Goal: Register for event/course

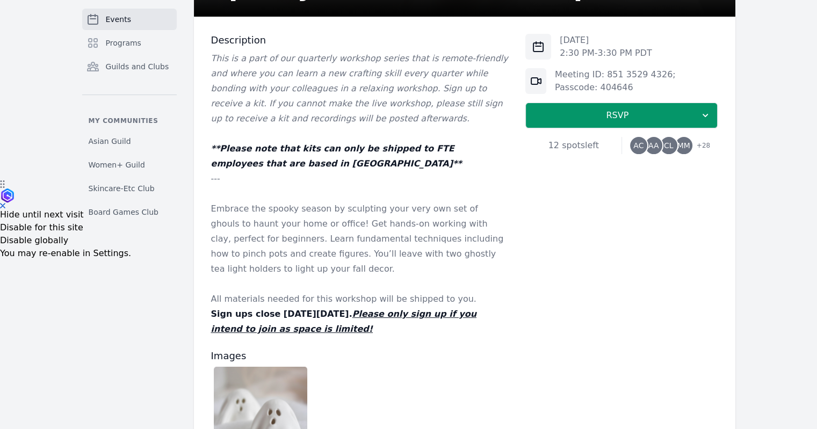
scroll to position [248, 0]
click at [448, 154] on em "**Please note that kits can only be shipped to FTE employees that are based in …" at bounding box center [336, 156] width 251 height 25
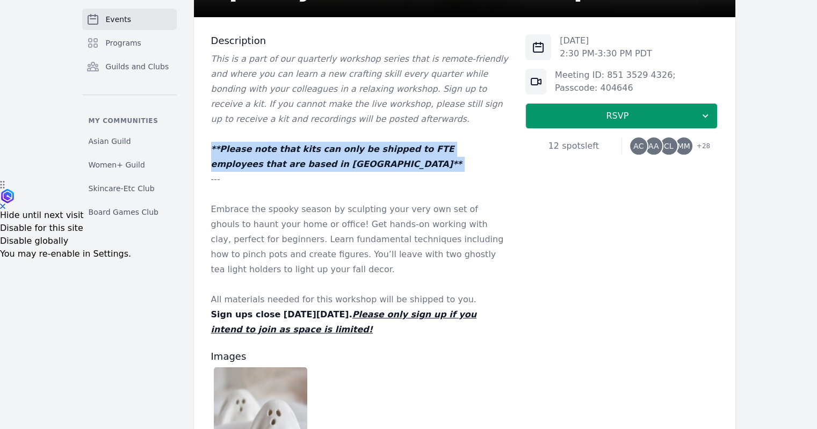
click at [448, 154] on em "**Please note that kits can only be shipped to FTE employees that are based in …" at bounding box center [336, 156] width 251 height 25
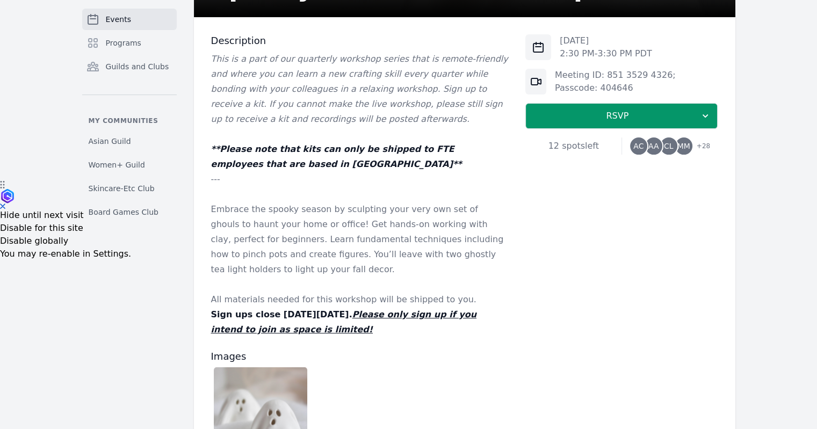
click at [344, 242] on p "Embrace the spooky season by sculpting your very own set of ghouls to haunt you…" at bounding box center [360, 239] width 298 height 75
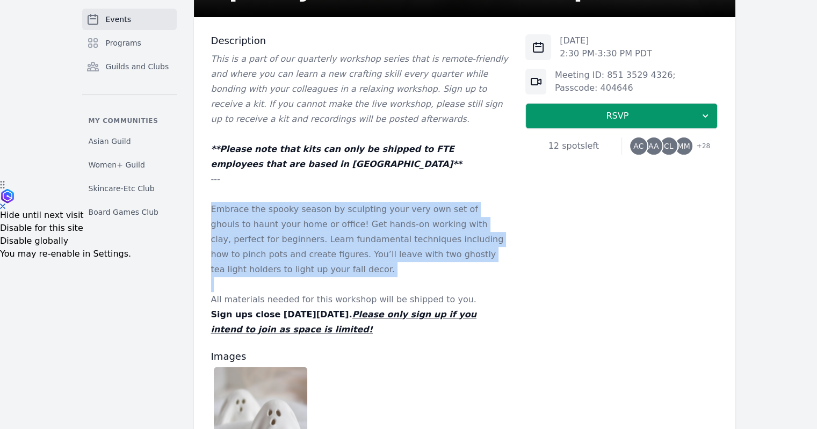
click at [344, 242] on p "Embrace the spooky season by sculpting your very own set of ghouls to haunt you…" at bounding box center [360, 239] width 298 height 75
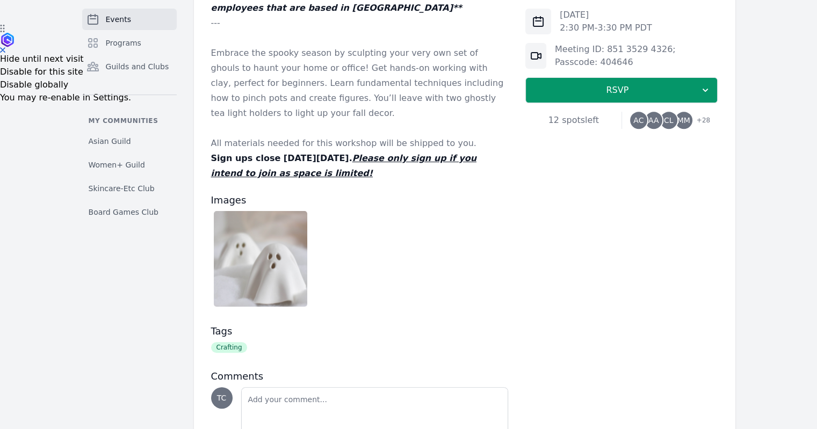
scroll to position [406, 0]
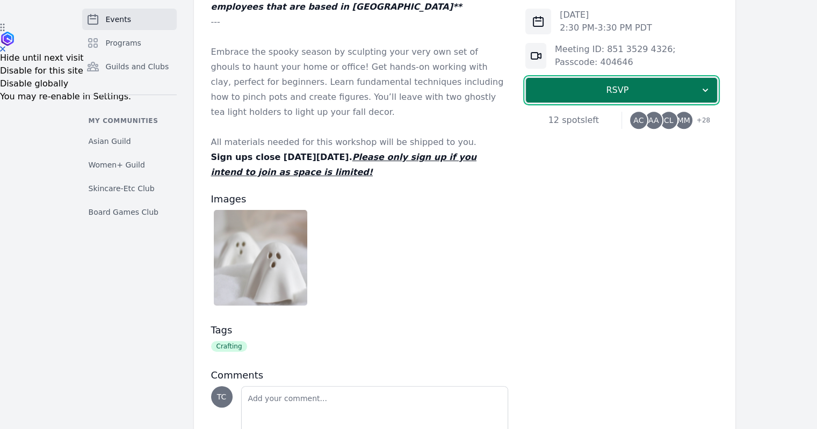
click at [658, 87] on span "RSVP" at bounding box center [617, 90] width 165 height 13
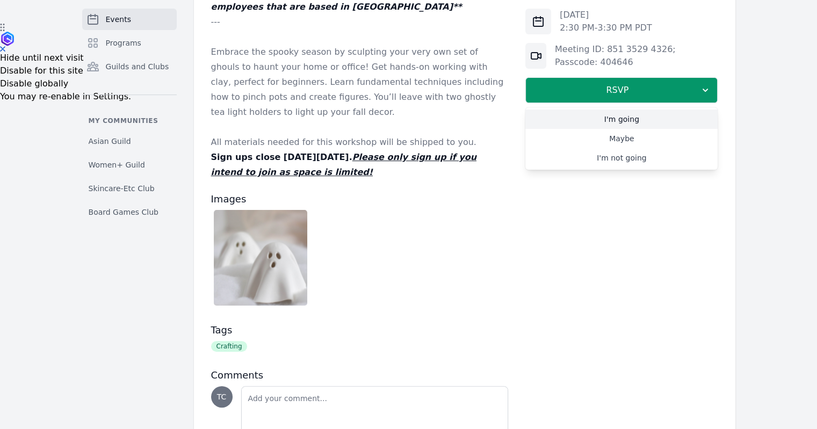
click at [631, 120] on link "I'm going" at bounding box center [621, 119] width 192 height 19
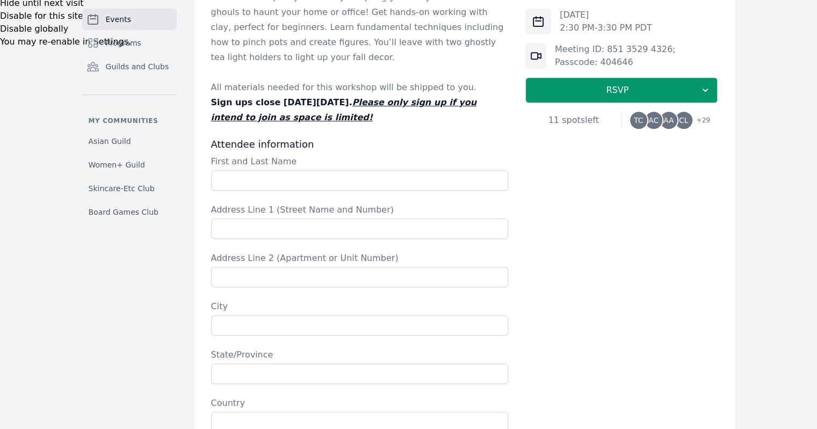
scroll to position [583, 0]
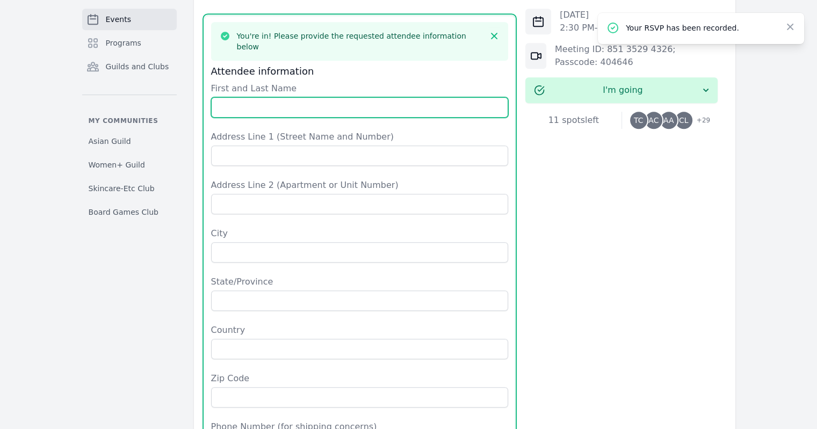
click at [317, 97] on input "First and Last Name" at bounding box center [360, 107] width 298 height 20
type input "[PERSON_NAME]"
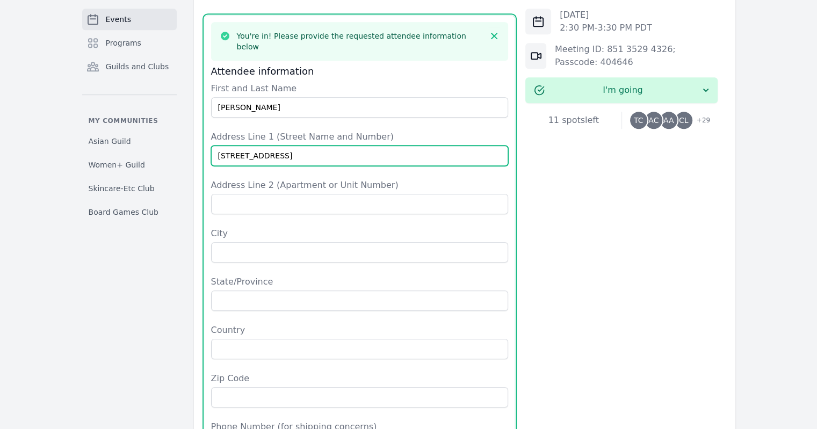
type input "[STREET_ADDRESS]"
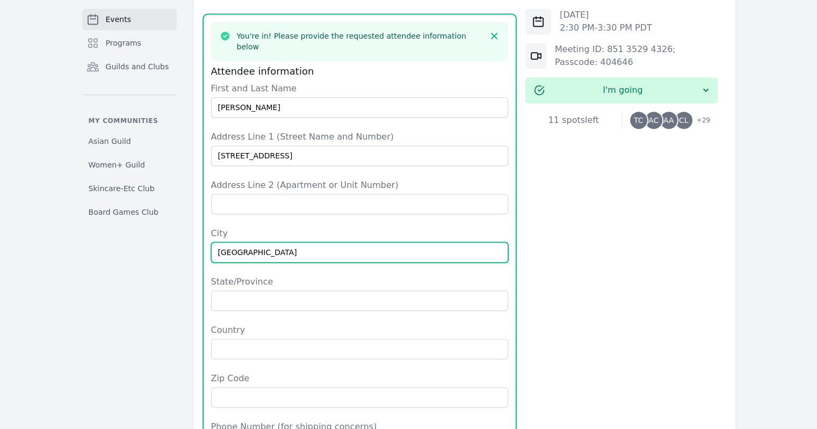
type input "[GEOGRAPHIC_DATA]"
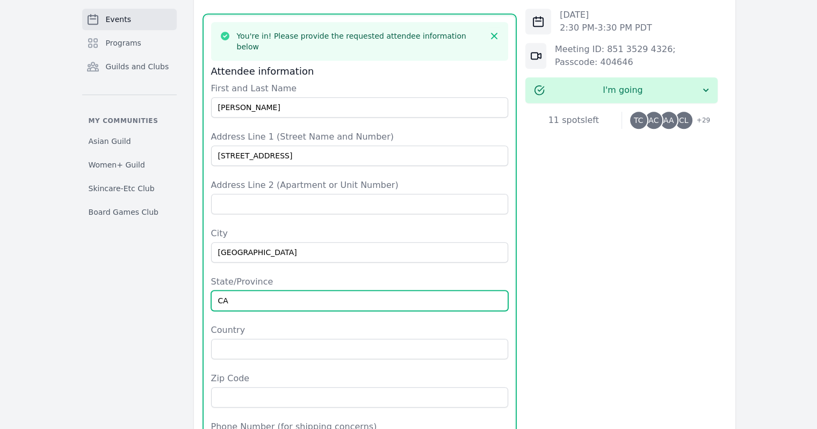
type input "CA"
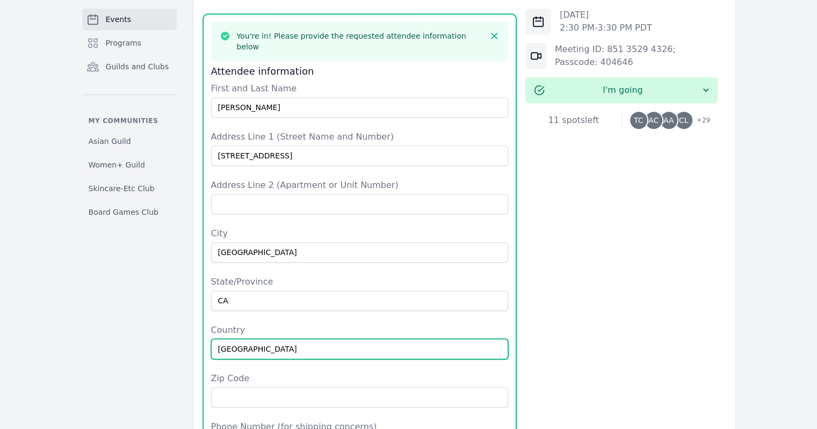
type input "[GEOGRAPHIC_DATA]"
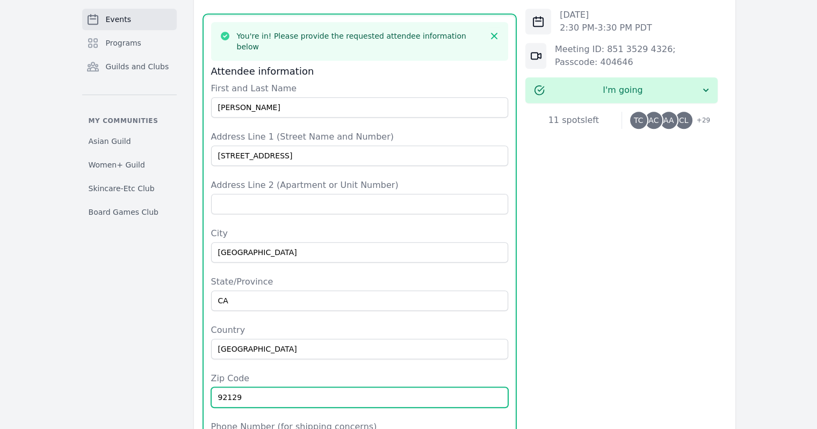
type input "92129"
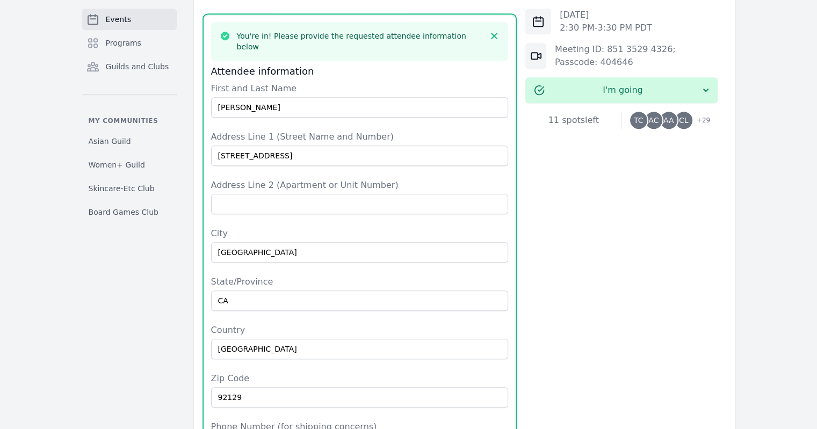
type input "2"
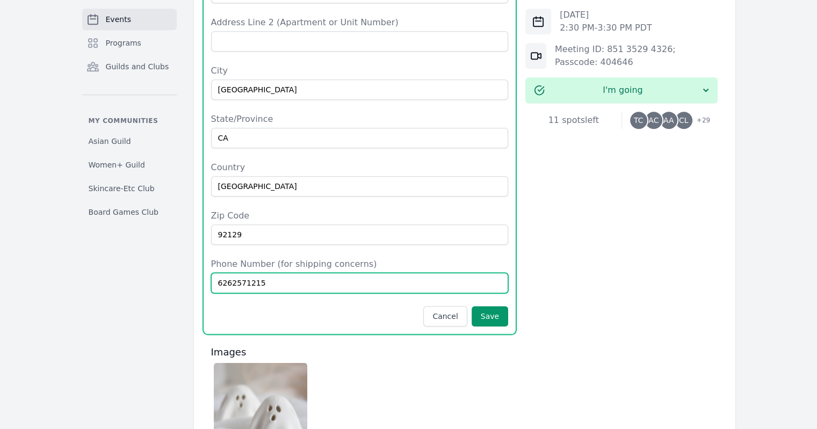
scroll to position [793, 0]
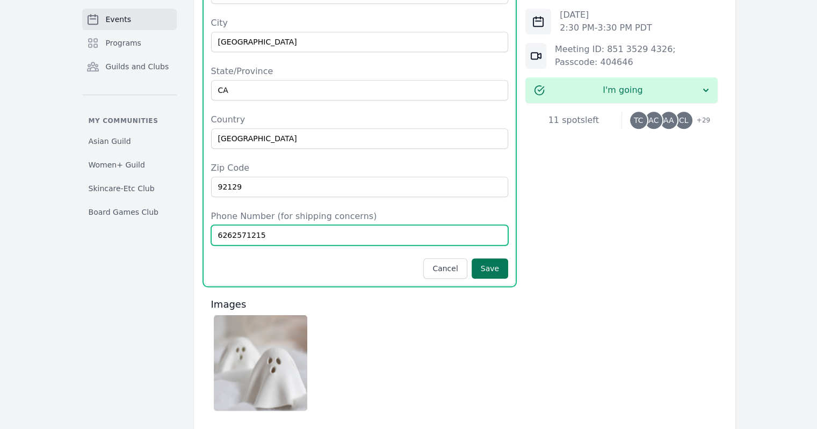
type input "6262571215"
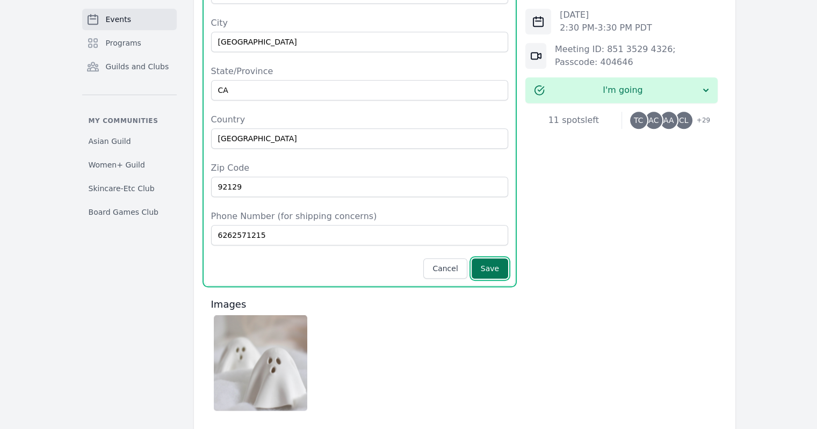
click at [490, 258] on button "Save" at bounding box center [490, 268] width 37 height 20
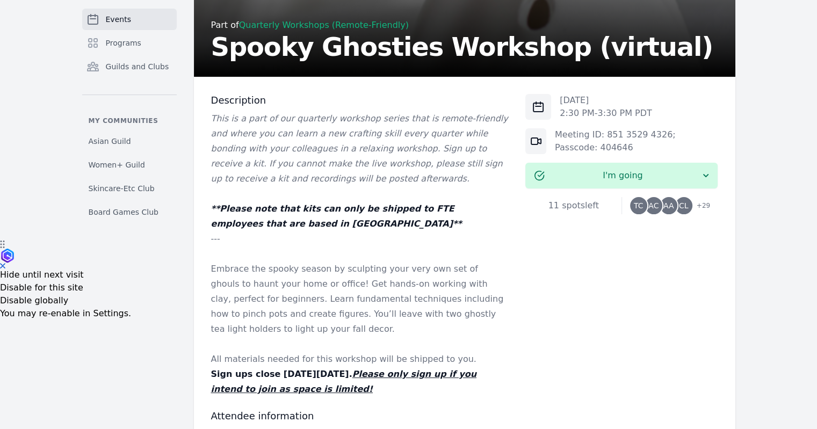
scroll to position [168, 0]
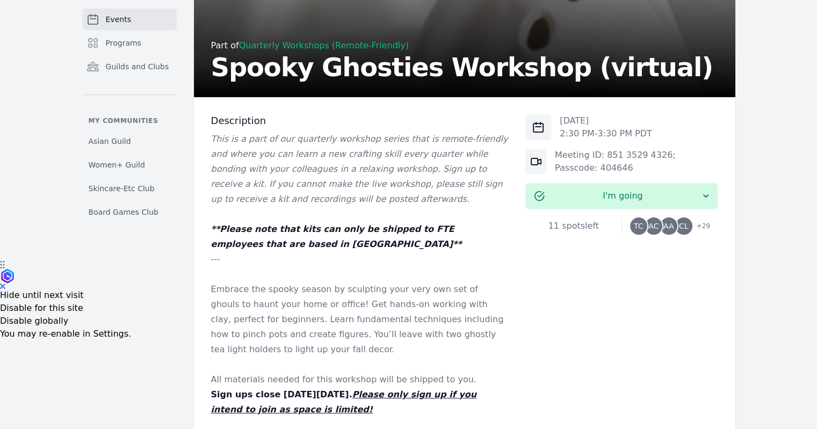
click at [128, 22] on link "Events" at bounding box center [129, 19] width 95 height 21
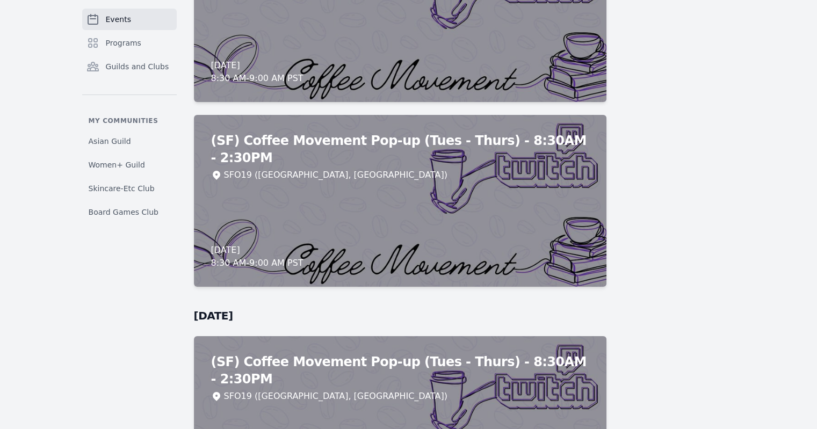
scroll to position [8137, 0]
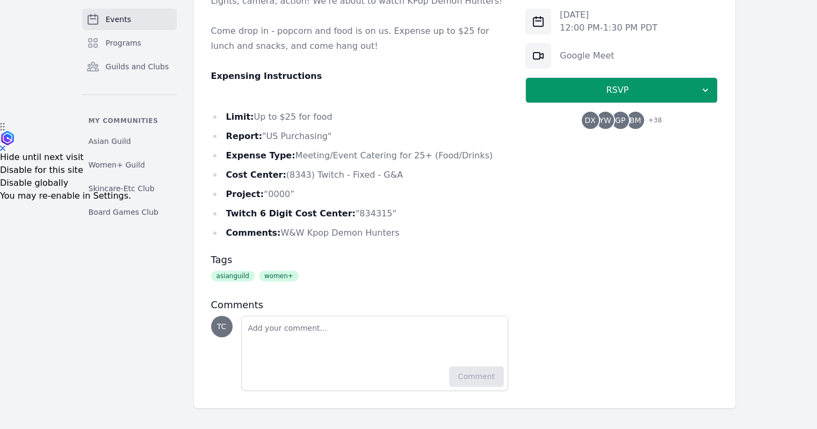
scroll to position [139, 0]
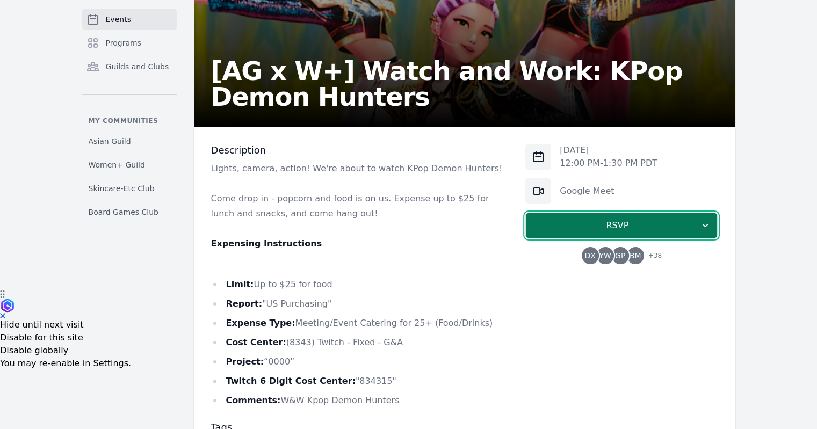
click at [628, 216] on button "RSVP" at bounding box center [621, 226] width 192 height 26
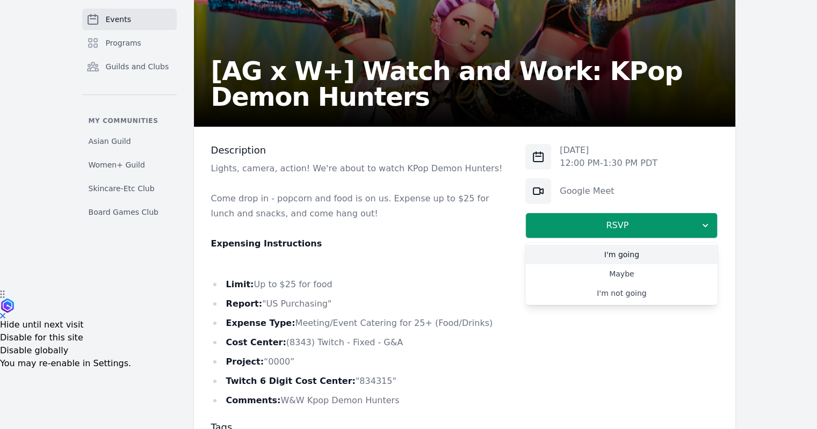
click at [604, 252] on link "I'm going" at bounding box center [621, 254] width 192 height 19
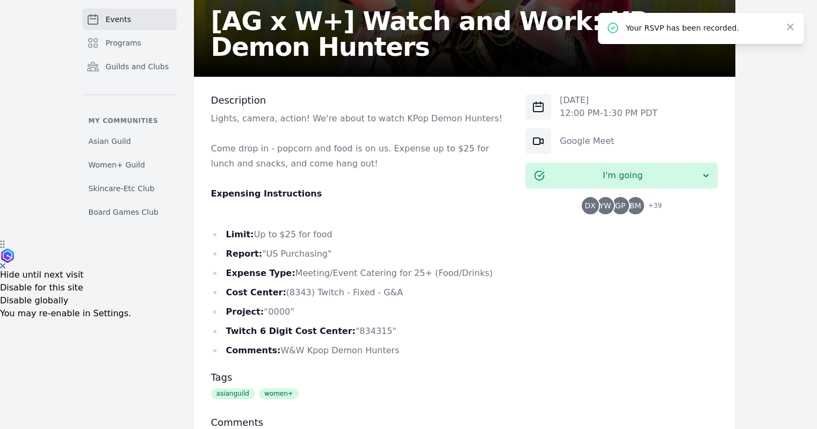
scroll to position [306, 0]
